Goal: Navigation & Orientation: Find specific page/section

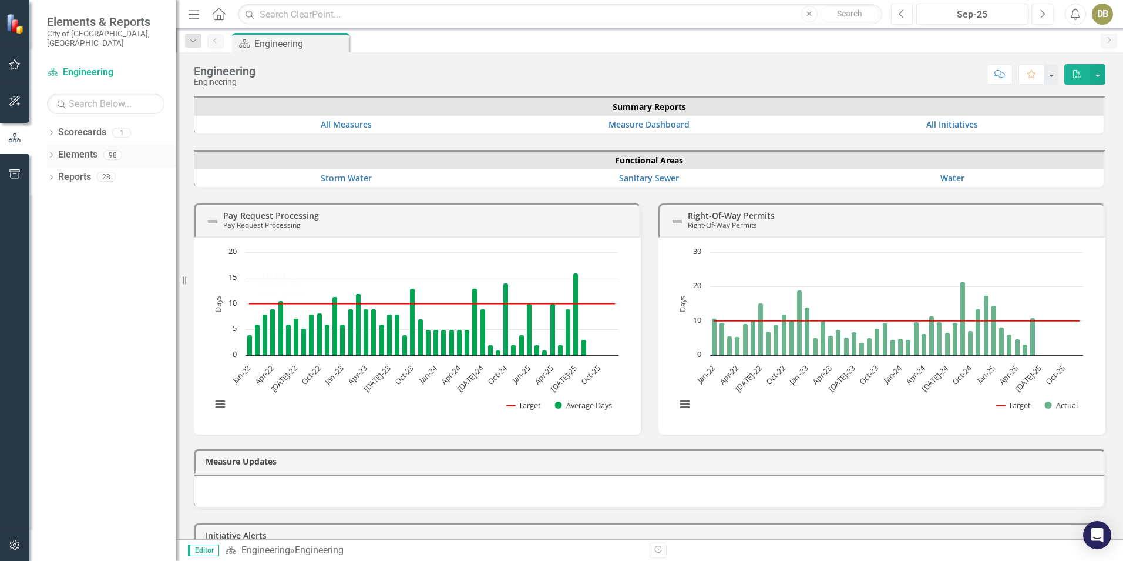
click at [50, 145] on div "Dropdown Elements 98" at bounding box center [111, 156] width 129 height 22
click at [54, 153] on icon "Dropdown" at bounding box center [51, 156] width 8 height 6
click at [95, 237] on link "Initiative Initiatives" at bounding box center [74, 244] width 57 height 14
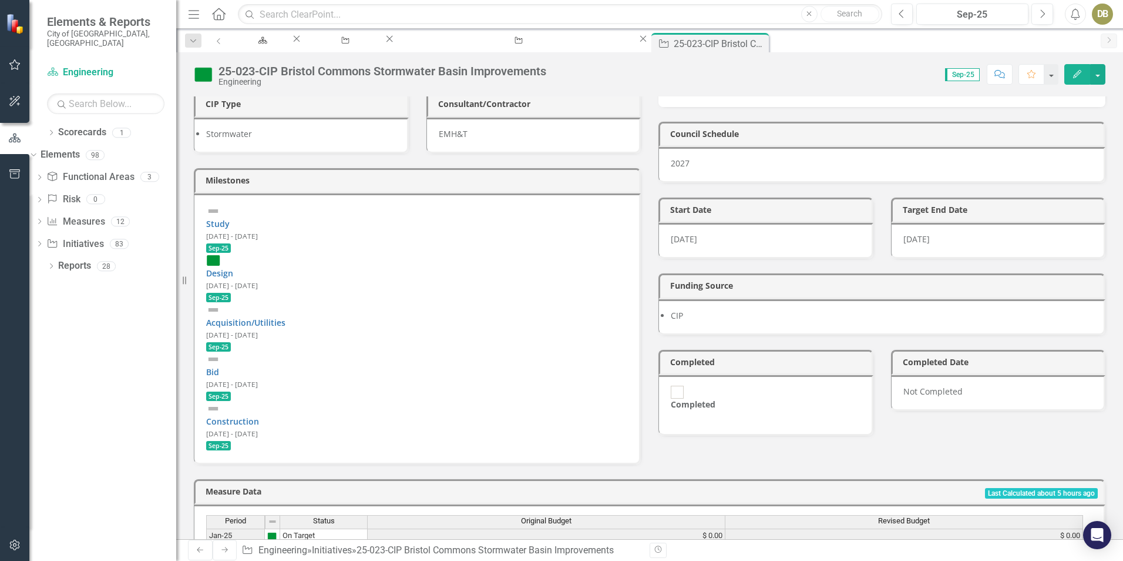
scroll to position [216, 0]
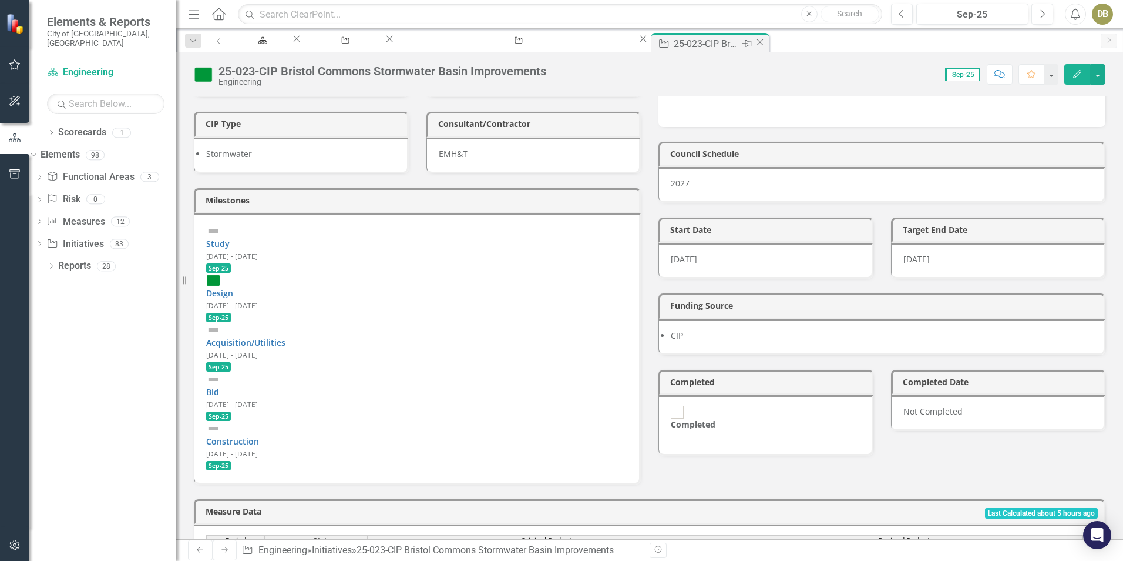
click at [754, 46] on icon "Close" at bounding box center [760, 42] width 12 height 9
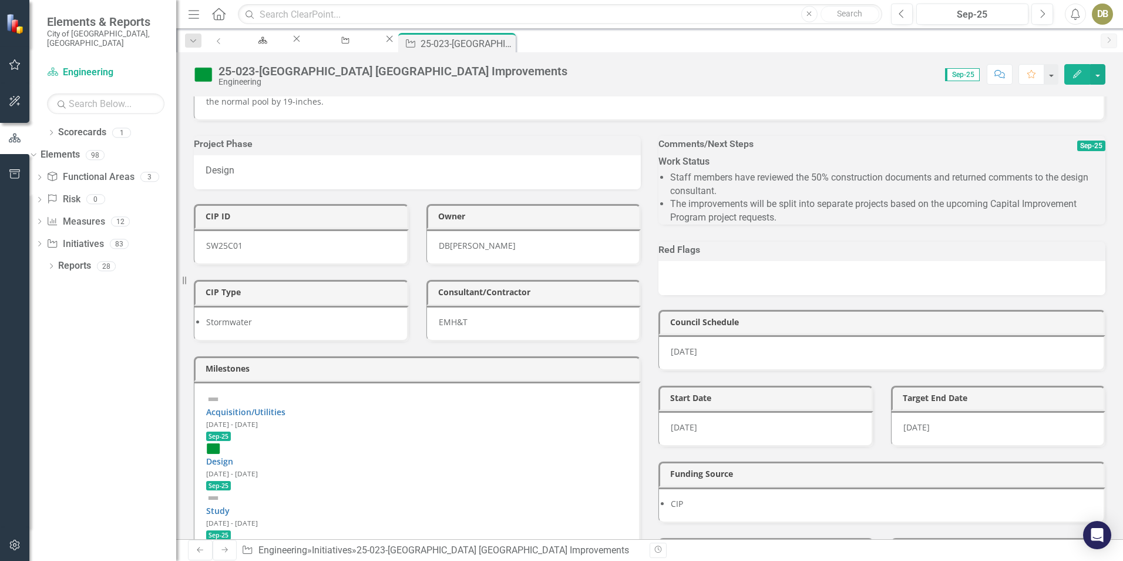
scroll to position [59, 0]
